Goal: Task Accomplishment & Management: Use online tool/utility

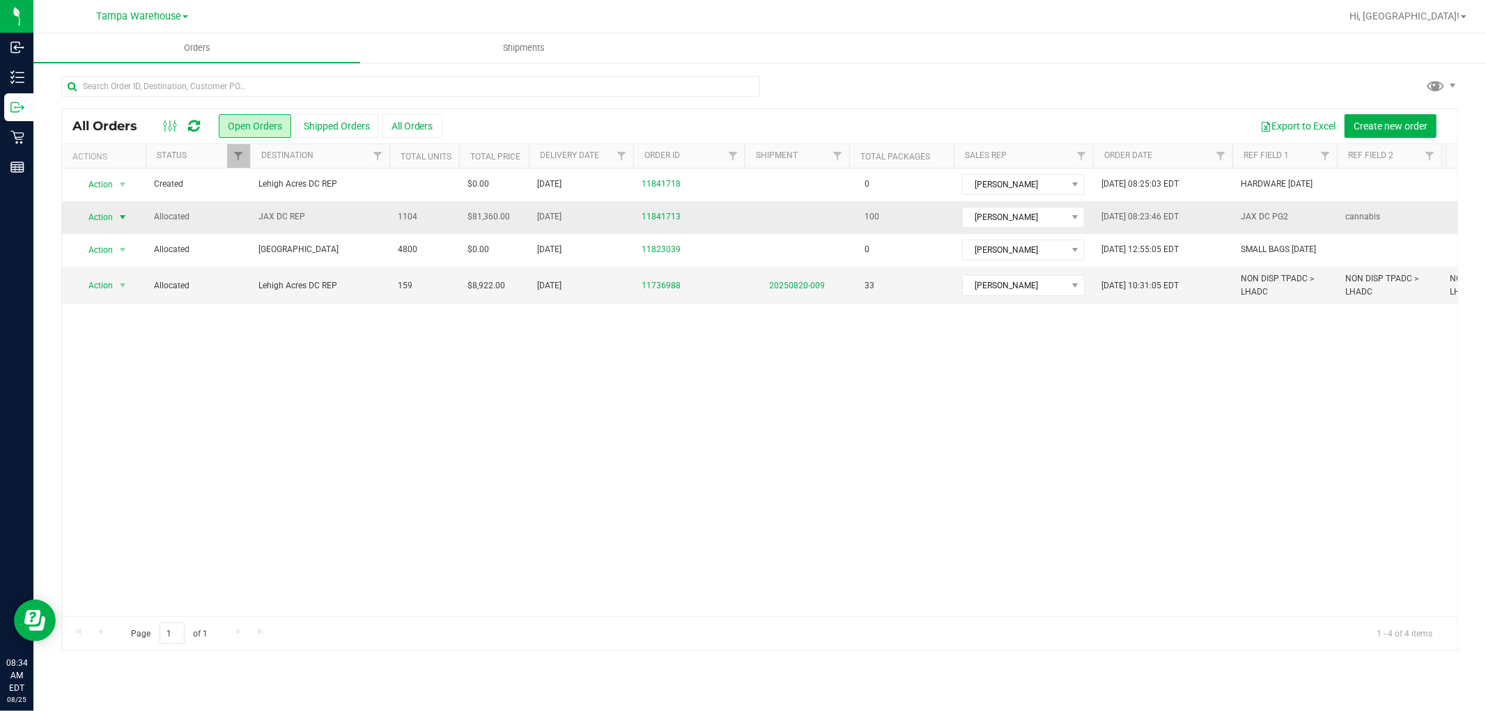
click at [113, 212] on span "Action" at bounding box center [95, 218] width 38 height 20
click at [135, 423] on li "Print packing list" at bounding box center [129, 424] width 104 height 21
click at [200, 127] on div at bounding box center [181, 126] width 47 height 17
click at [199, 127] on icon at bounding box center [194, 126] width 12 height 14
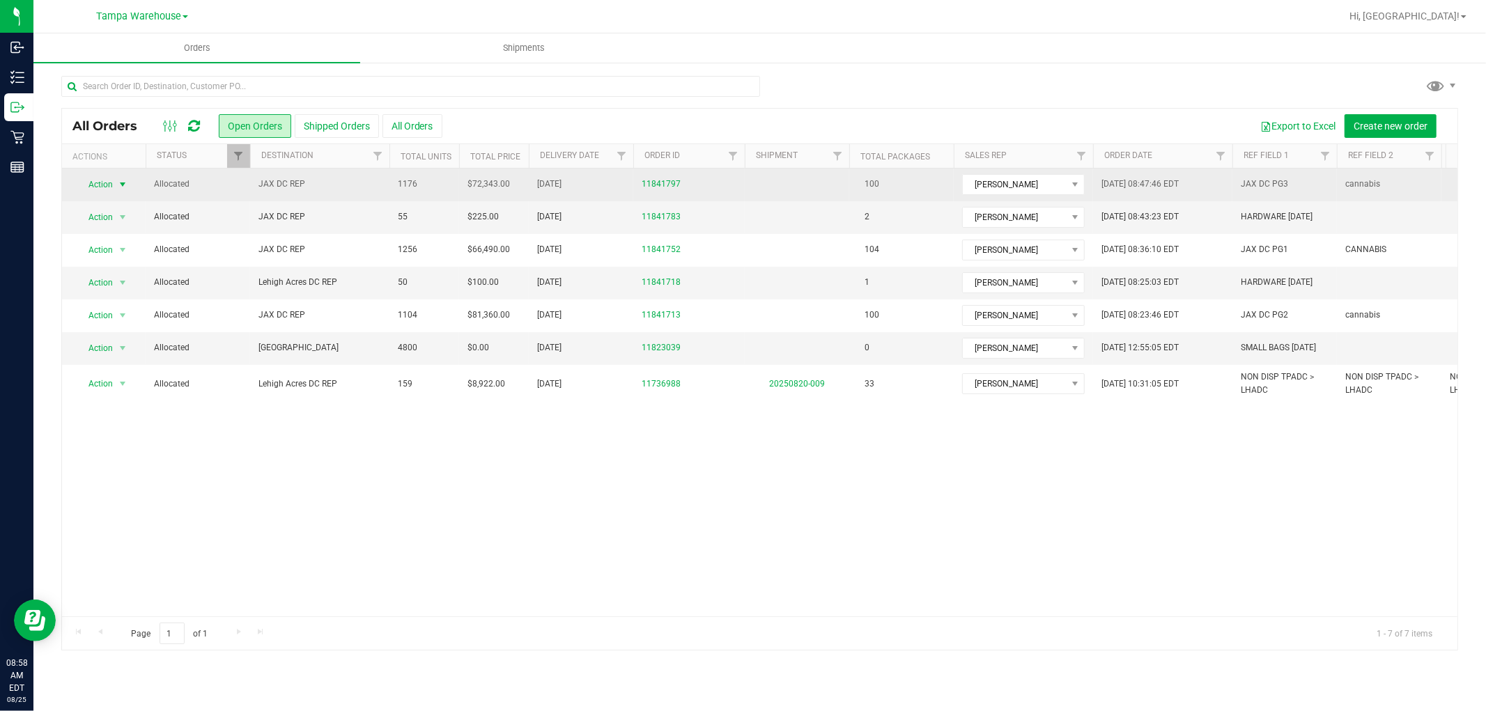
click at [109, 183] on span "Action" at bounding box center [95, 185] width 38 height 20
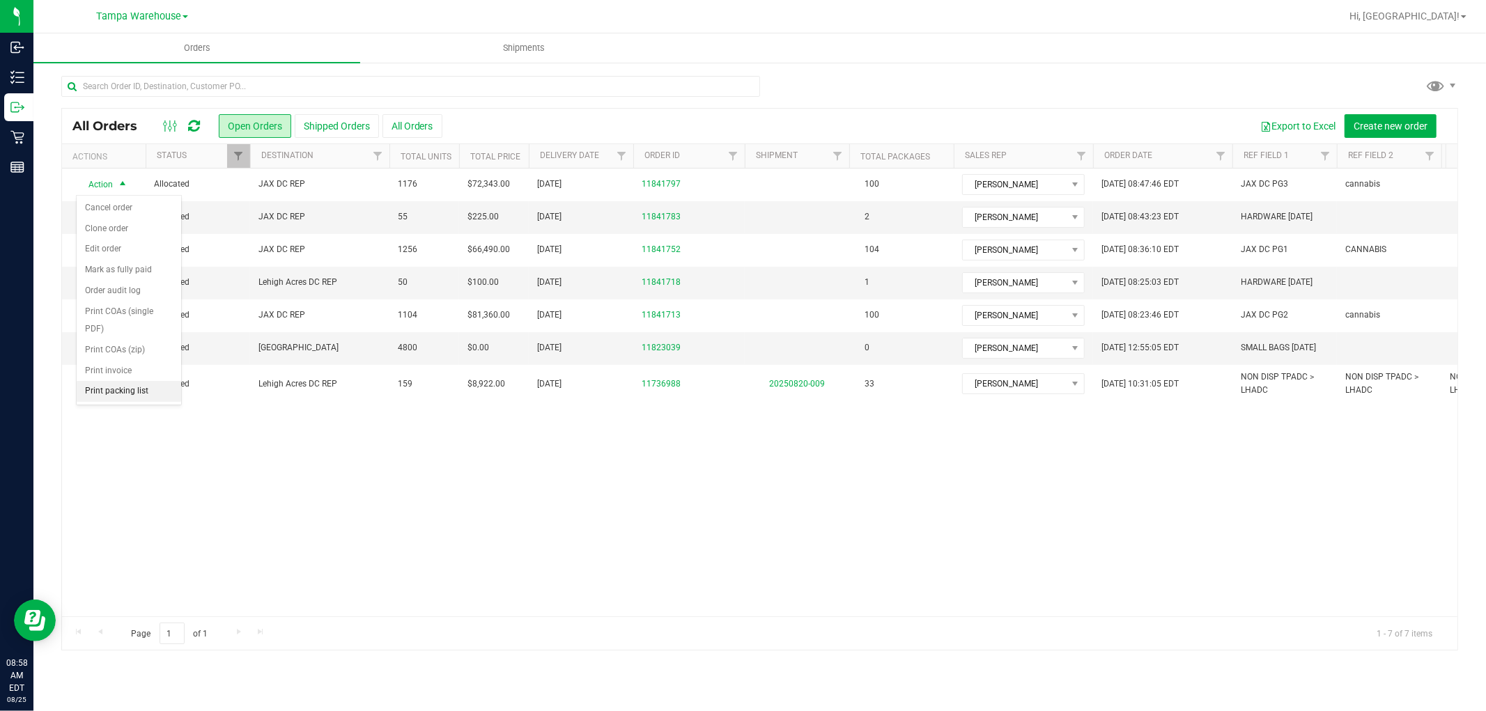
click at [118, 393] on li "Print packing list" at bounding box center [129, 391] width 104 height 21
click at [200, 127] on div at bounding box center [181, 126] width 47 height 17
click at [198, 126] on icon at bounding box center [194, 126] width 12 height 14
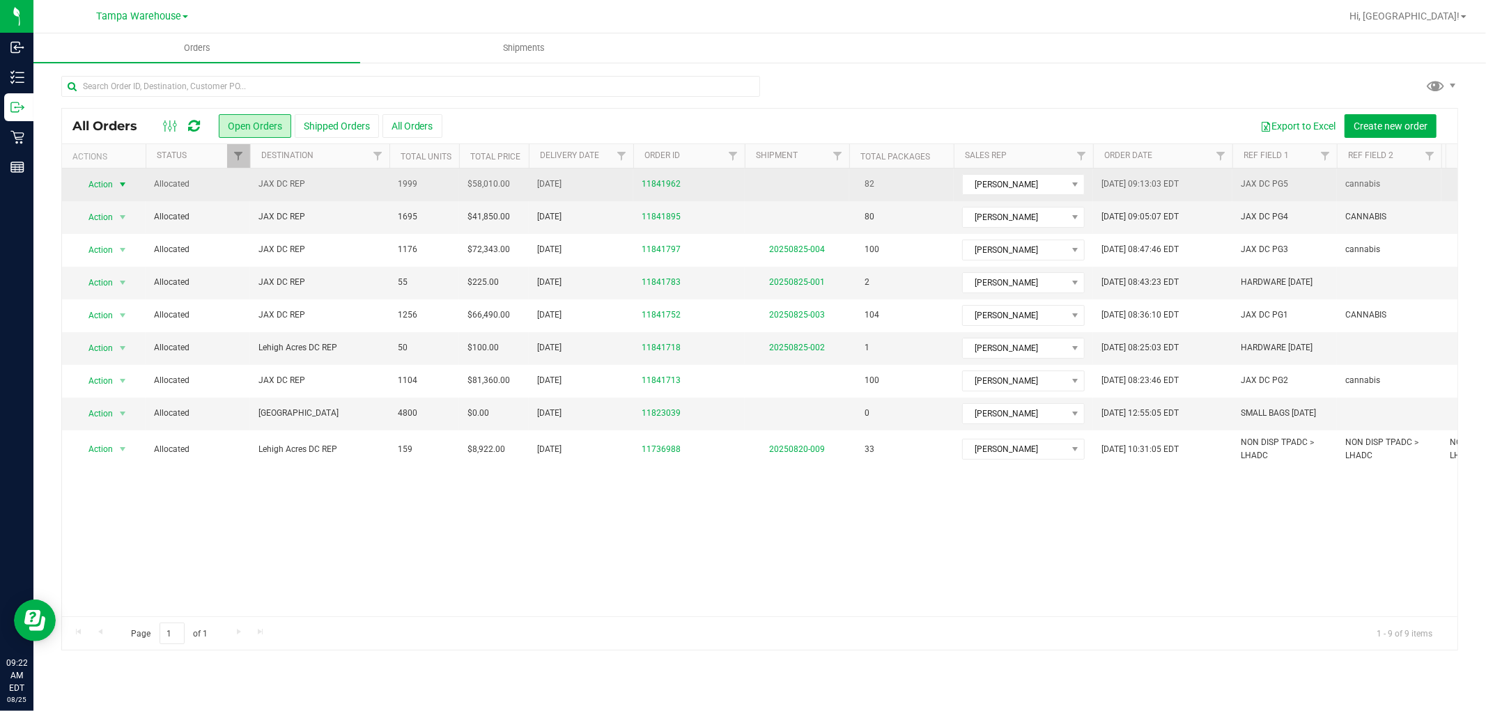
click at [84, 181] on span "Action" at bounding box center [95, 185] width 38 height 20
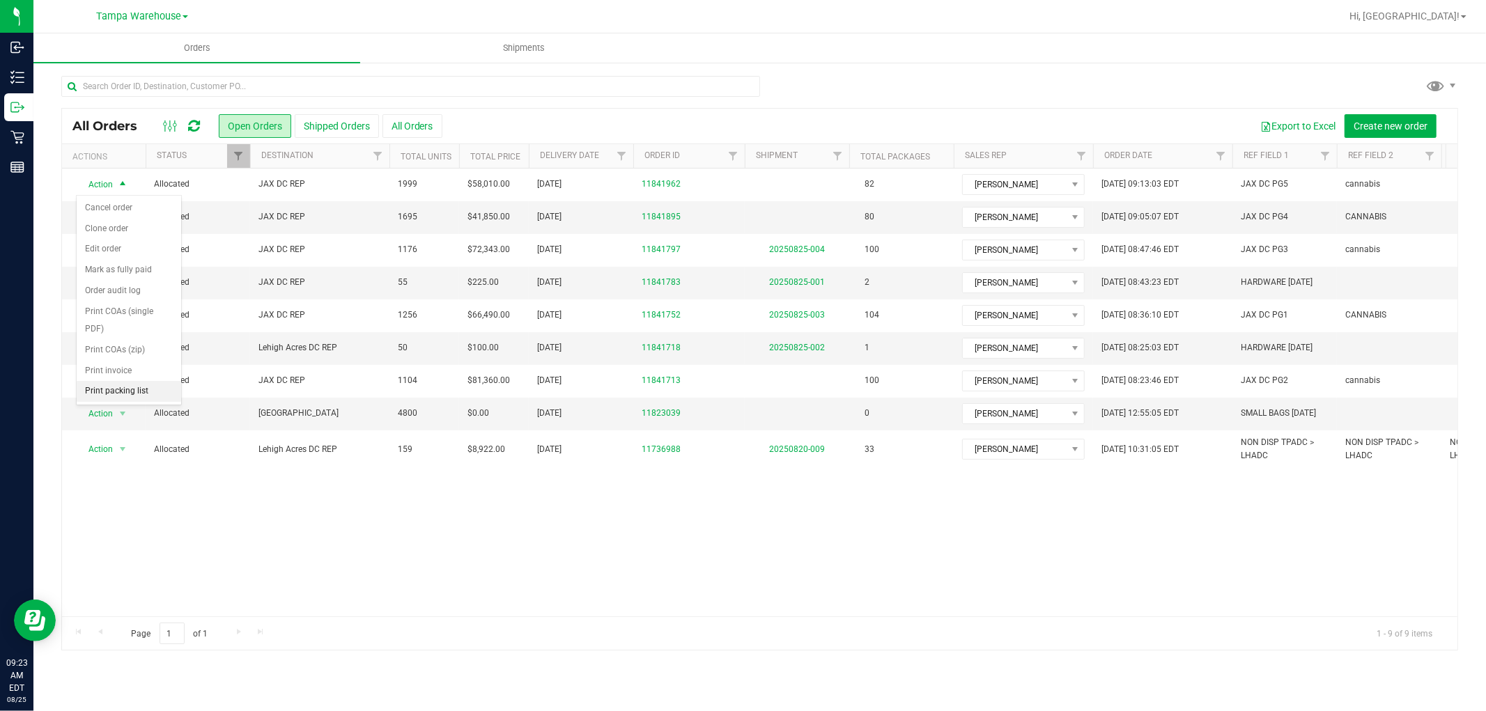
click at [135, 398] on li "Print packing list" at bounding box center [129, 391] width 104 height 21
click at [194, 124] on icon at bounding box center [194, 126] width 12 height 14
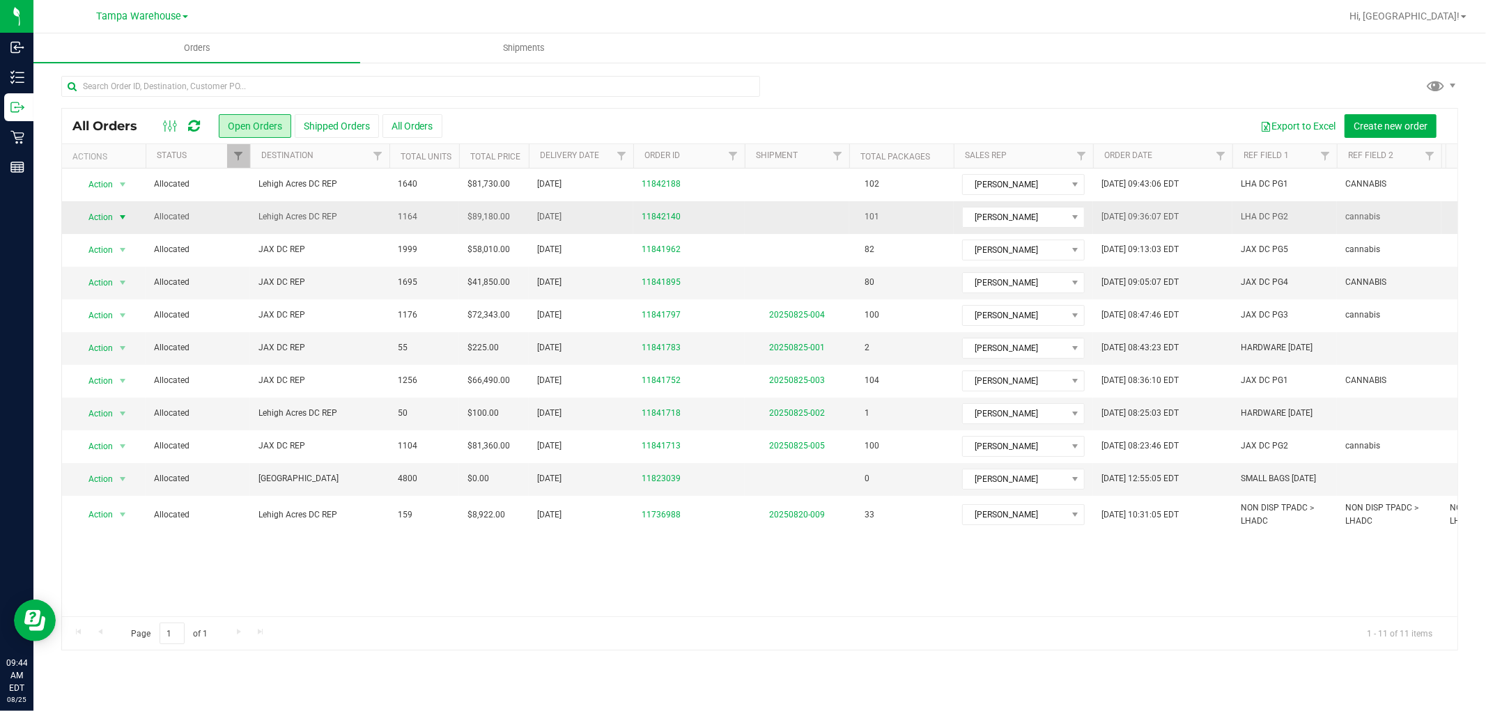
click at [118, 221] on span "select" at bounding box center [122, 217] width 11 height 11
click at [137, 421] on li "Print packing list" at bounding box center [129, 424] width 104 height 21
click at [197, 126] on icon at bounding box center [194, 126] width 12 height 14
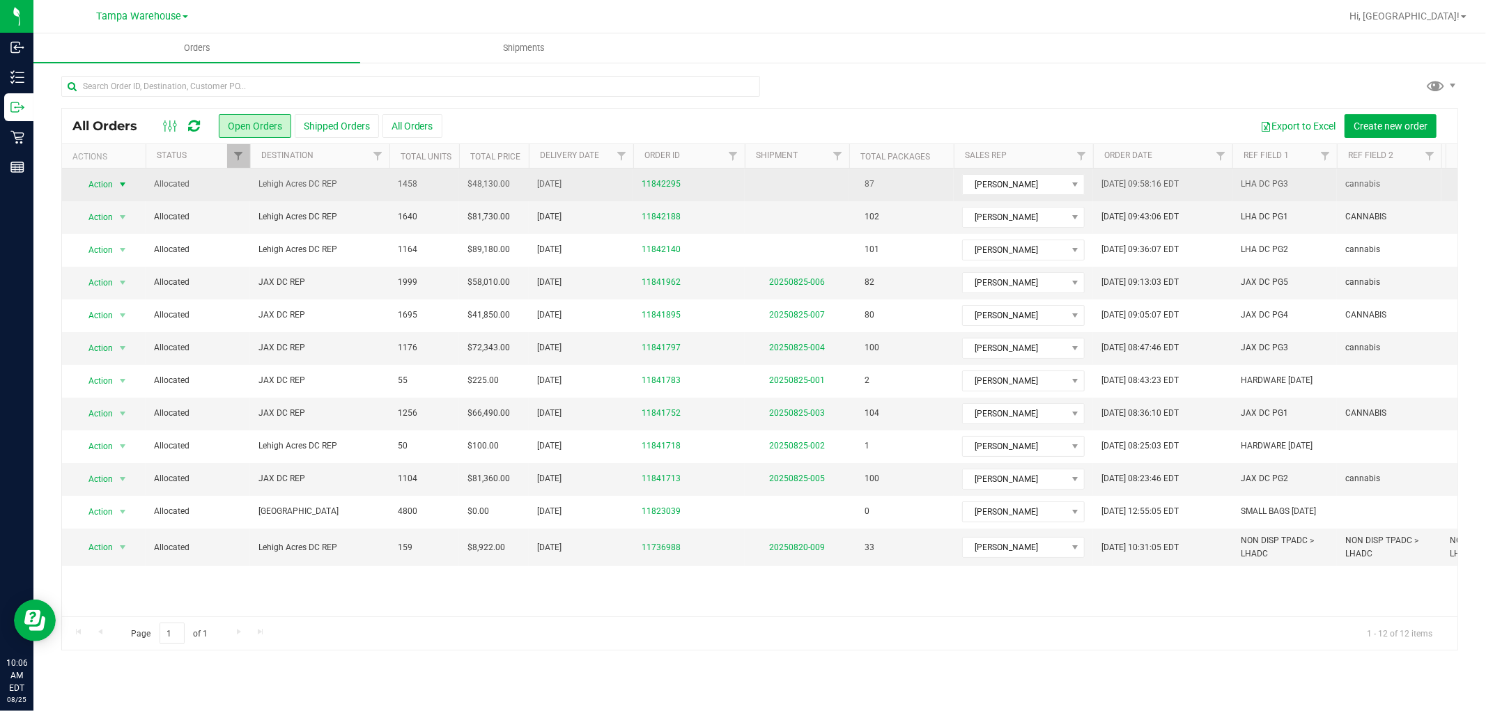
click at [96, 183] on span "Action" at bounding box center [95, 185] width 38 height 20
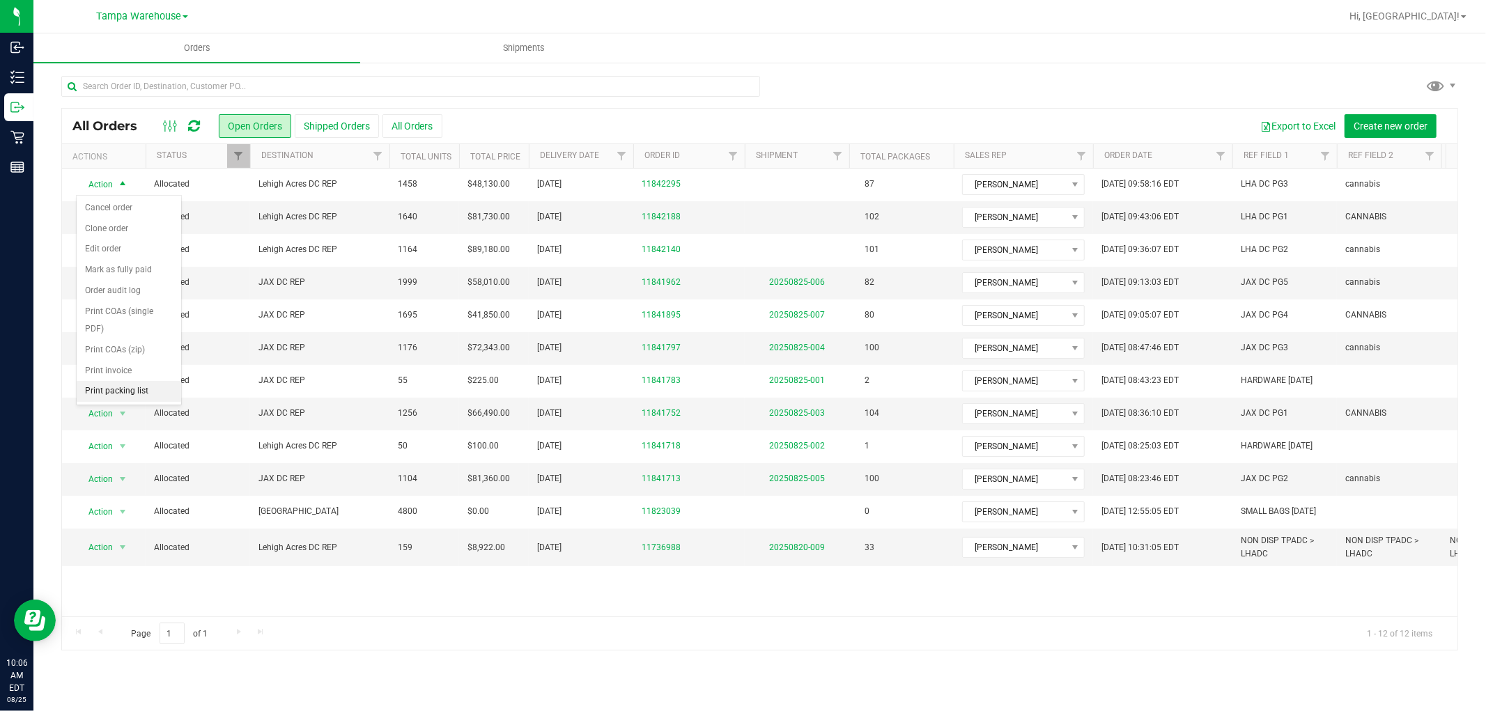
click at [121, 394] on li "Print packing list" at bounding box center [129, 391] width 104 height 21
click at [1463, 4] on div "Hi, [GEOGRAPHIC_DATA]!" at bounding box center [1408, 16] width 128 height 24
click at [1461, 9] on link "Hi, [GEOGRAPHIC_DATA]!" at bounding box center [1408, 16] width 128 height 15
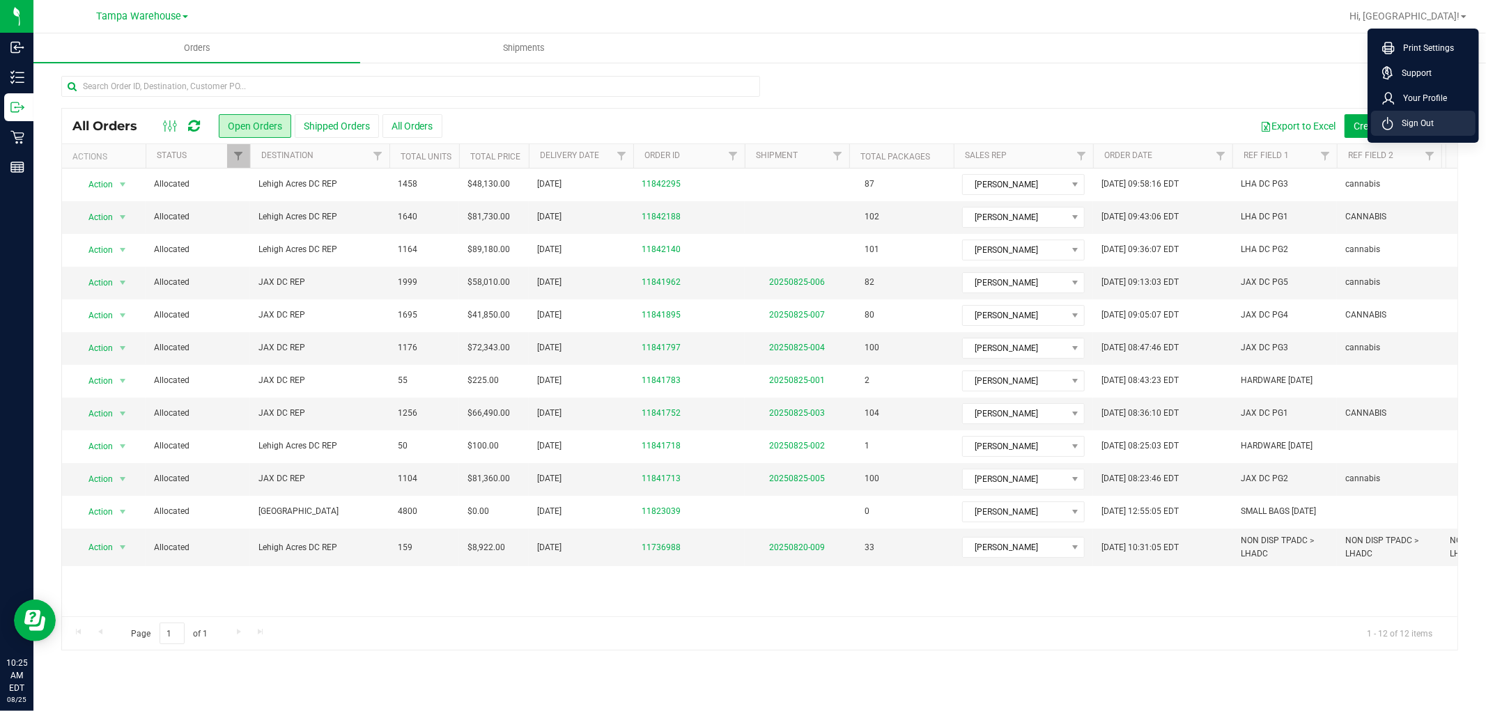
click at [1420, 134] on li "Sign Out" at bounding box center [1423, 123] width 104 height 25
